Goal: Ask a question

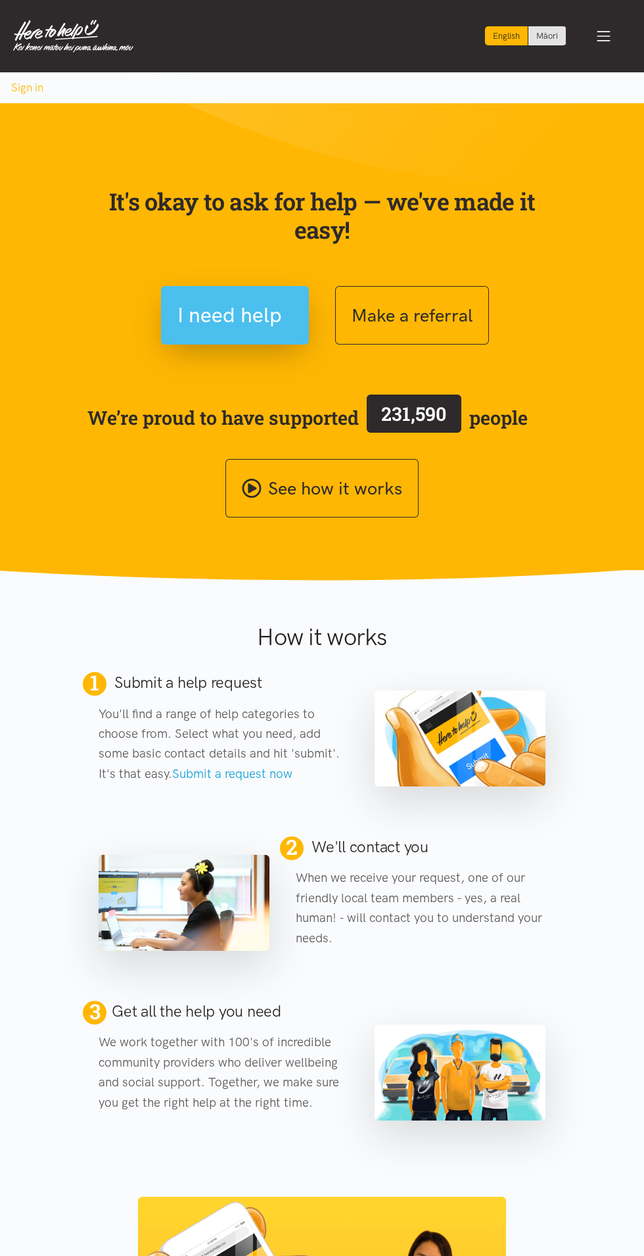
click at [249, 317] on span "I need help" at bounding box center [230, 316] width 105 height 34
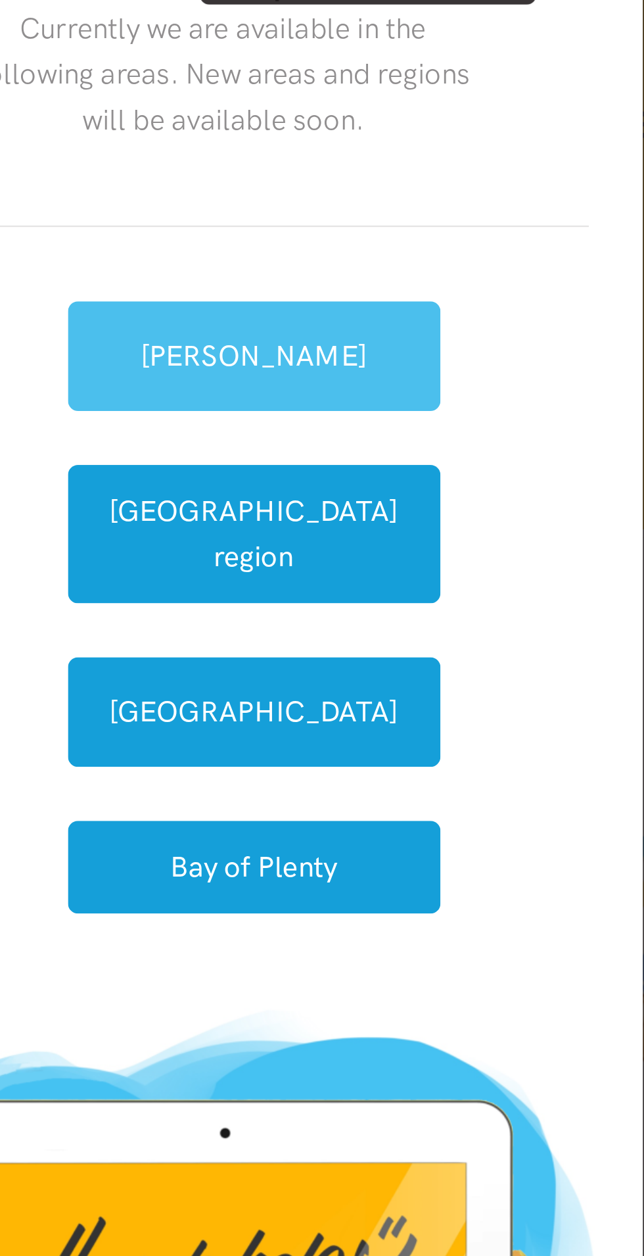
click at [348, 520] on link "[PERSON_NAME]" at bounding box center [334, 510] width 145 height 43
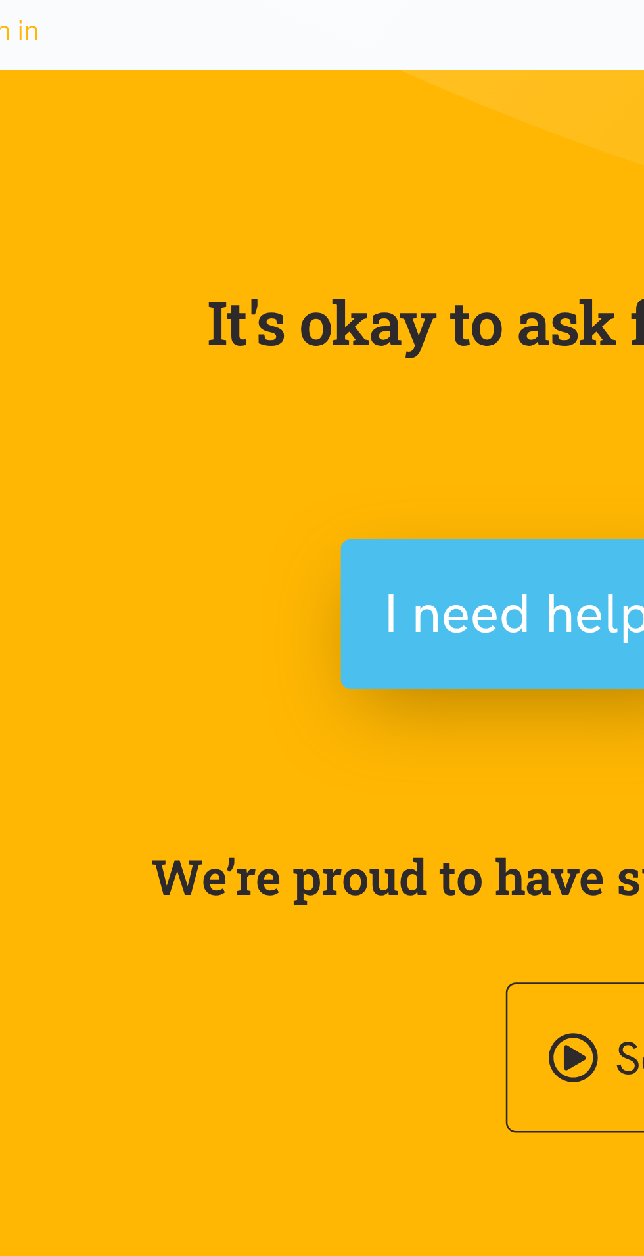
click at [226, 314] on span "I need help" at bounding box center [230, 316] width 105 height 34
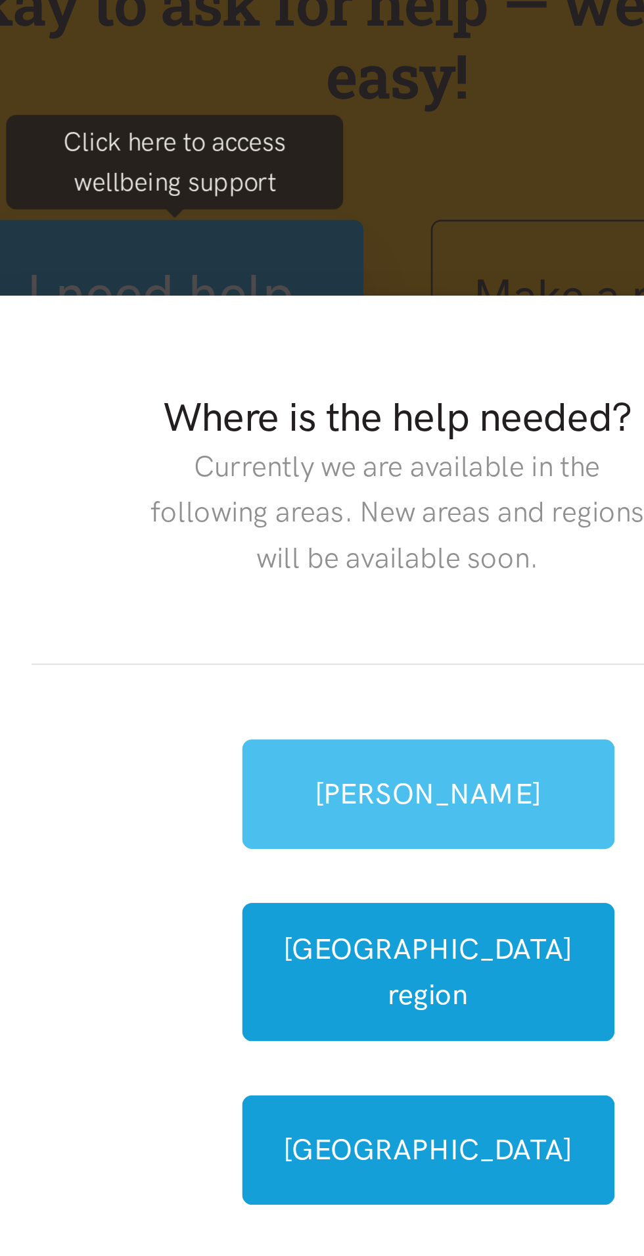
click at [350, 521] on link "[PERSON_NAME]" at bounding box center [334, 510] width 145 height 43
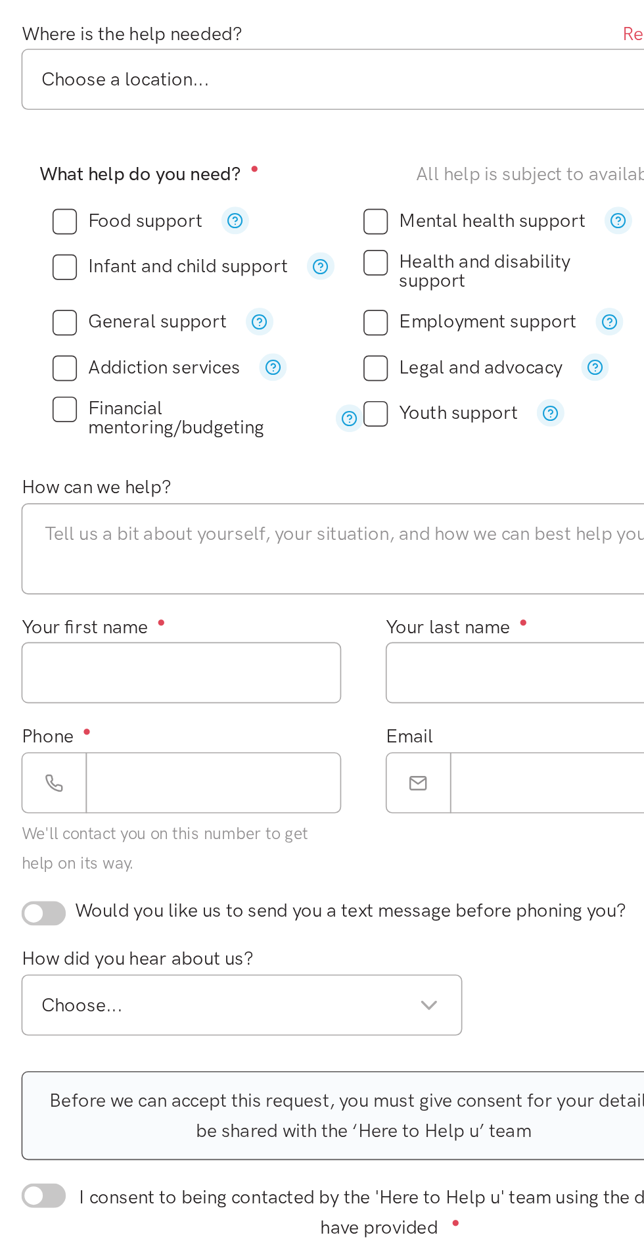
click at [158, 402] on input "Food support" at bounding box center [182, 398] width 89 height 11
checkbox input "true"
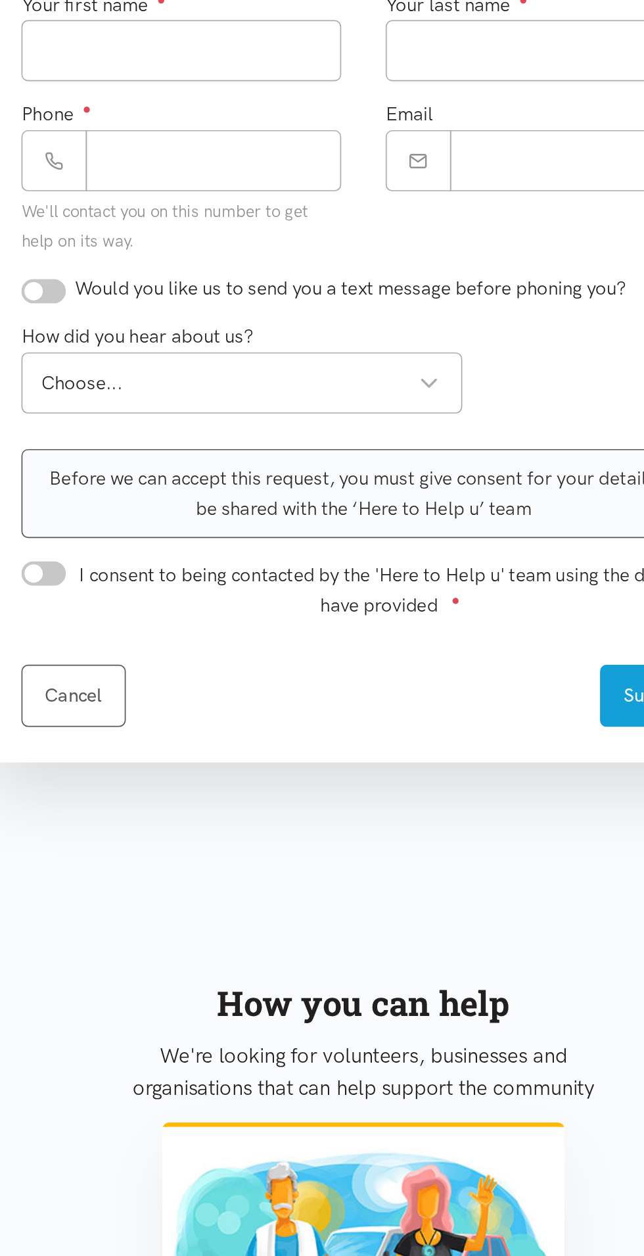
scroll to position [124, 0]
